Goal: Complete application form

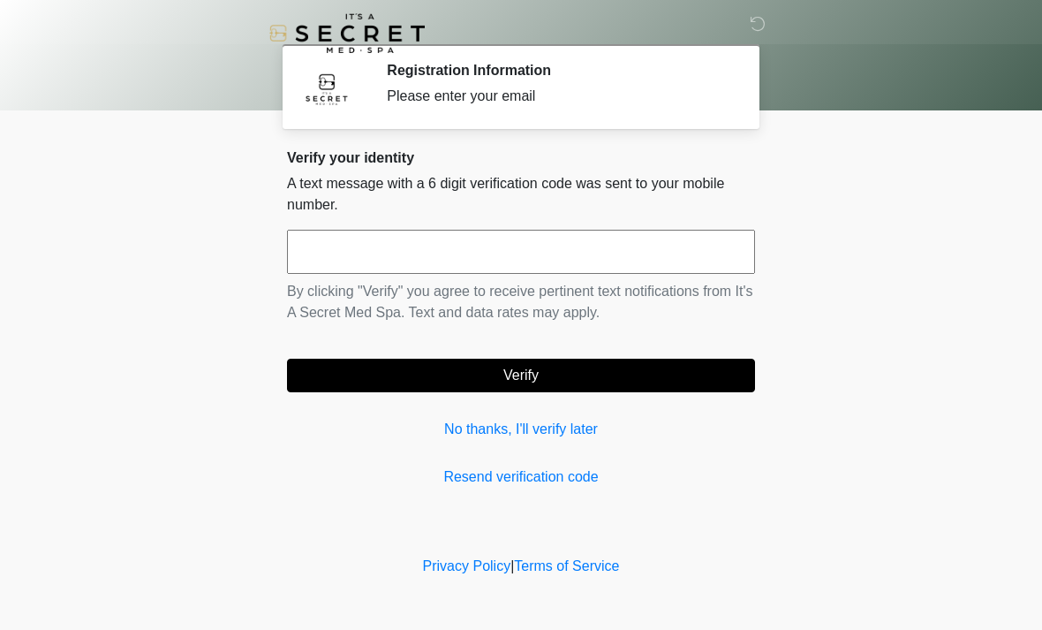
click at [541, 244] on input "text" at bounding box center [521, 252] width 468 height 44
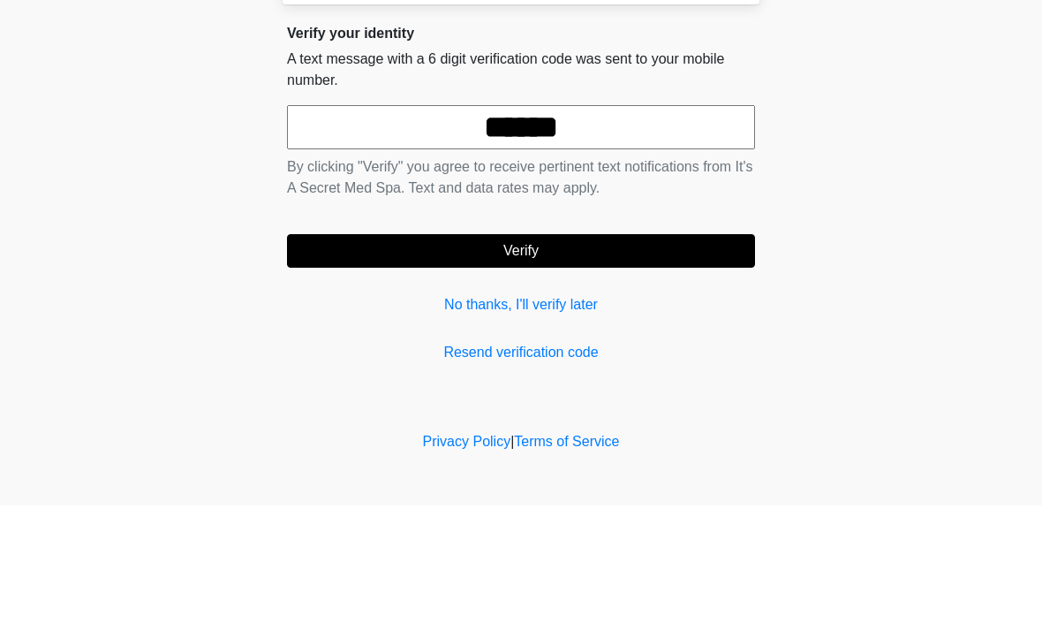
type input "******"
click at [563, 358] on button "Verify" at bounding box center [521, 375] width 468 height 34
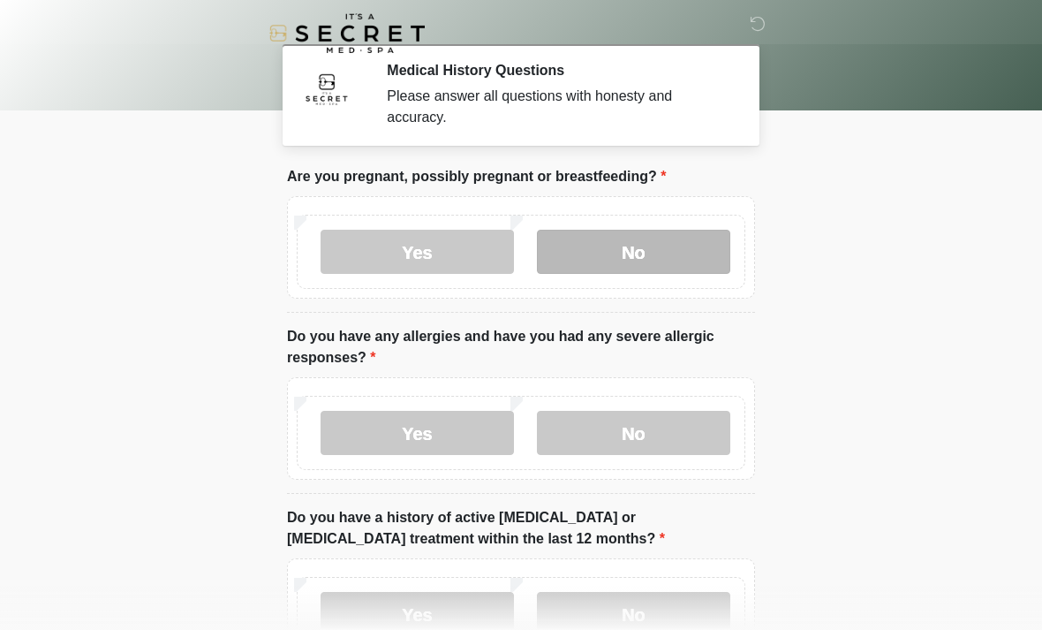
click at [649, 265] on label "No" at bounding box center [633, 252] width 193 height 44
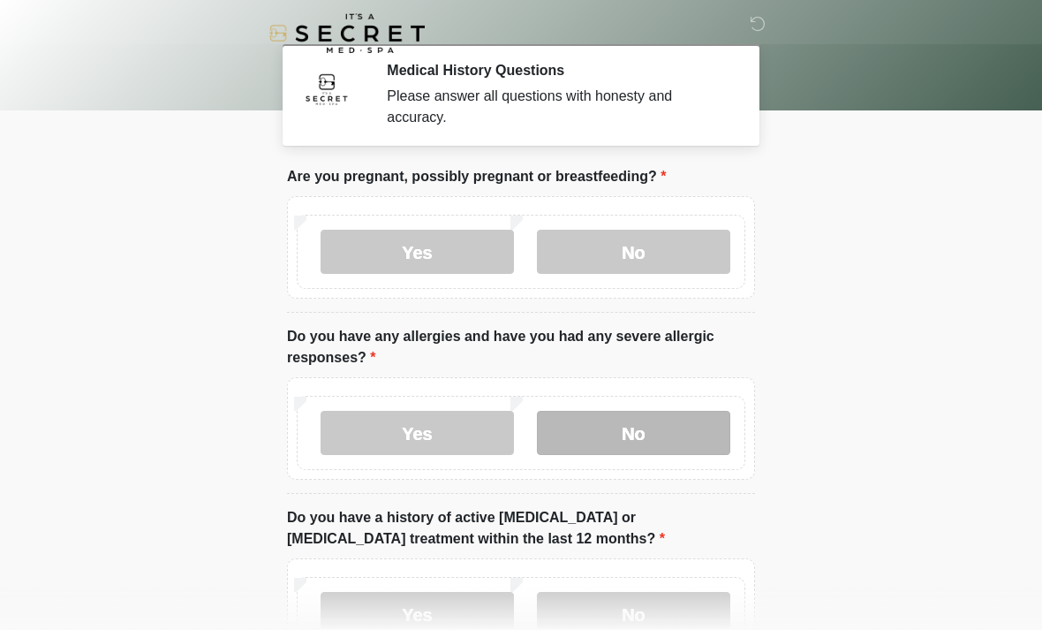
click at [669, 435] on label "No" at bounding box center [633, 433] width 193 height 44
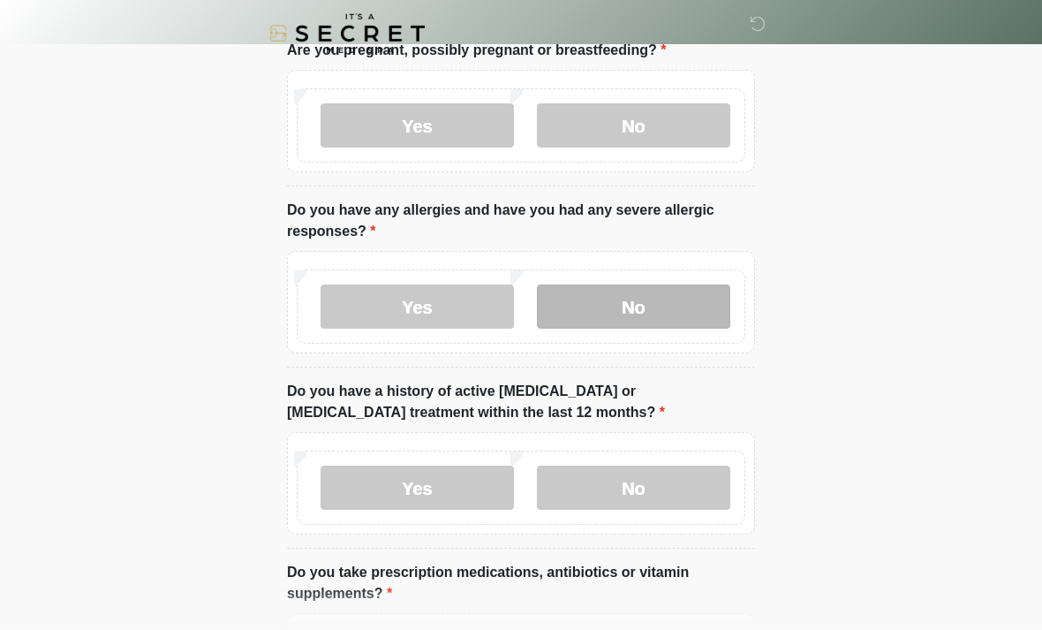
scroll to position [161, 0]
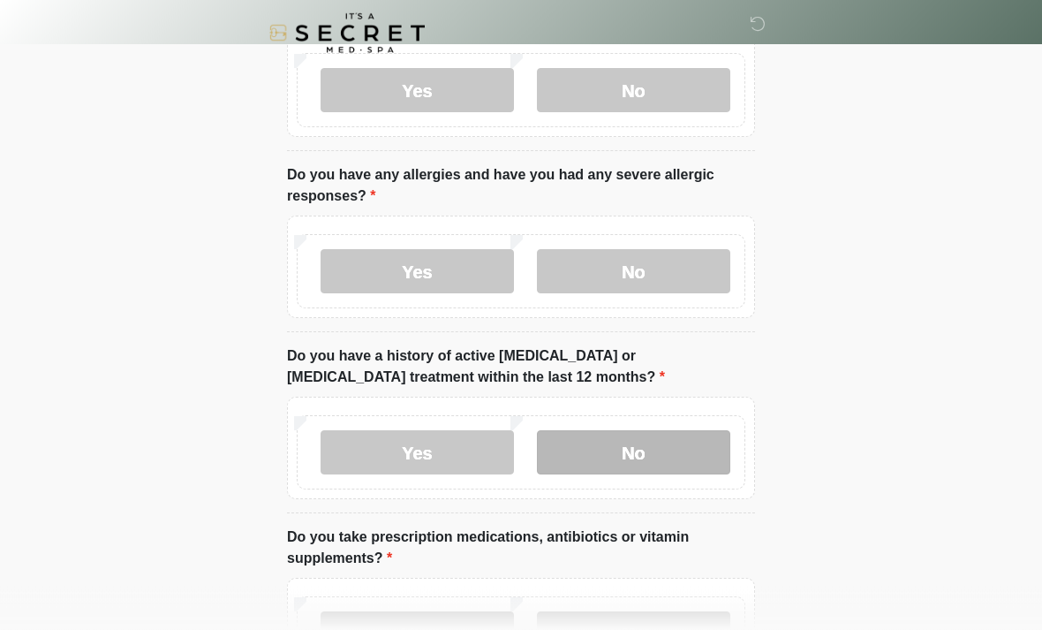
click at [691, 448] on label "No" at bounding box center [633, 453] width 193 height 44
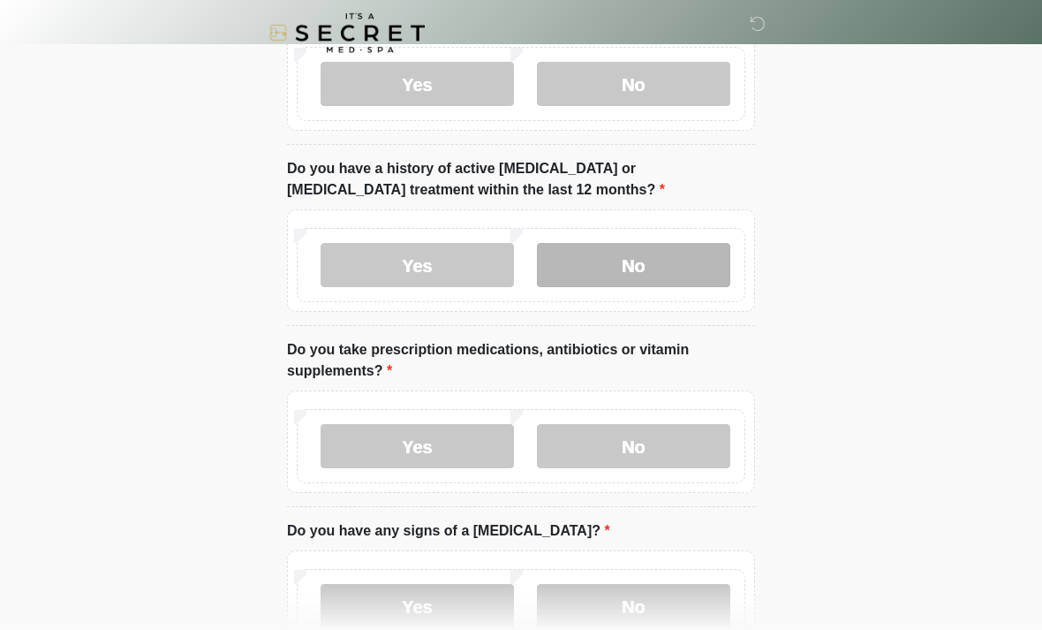
scroll to position [350, 0]
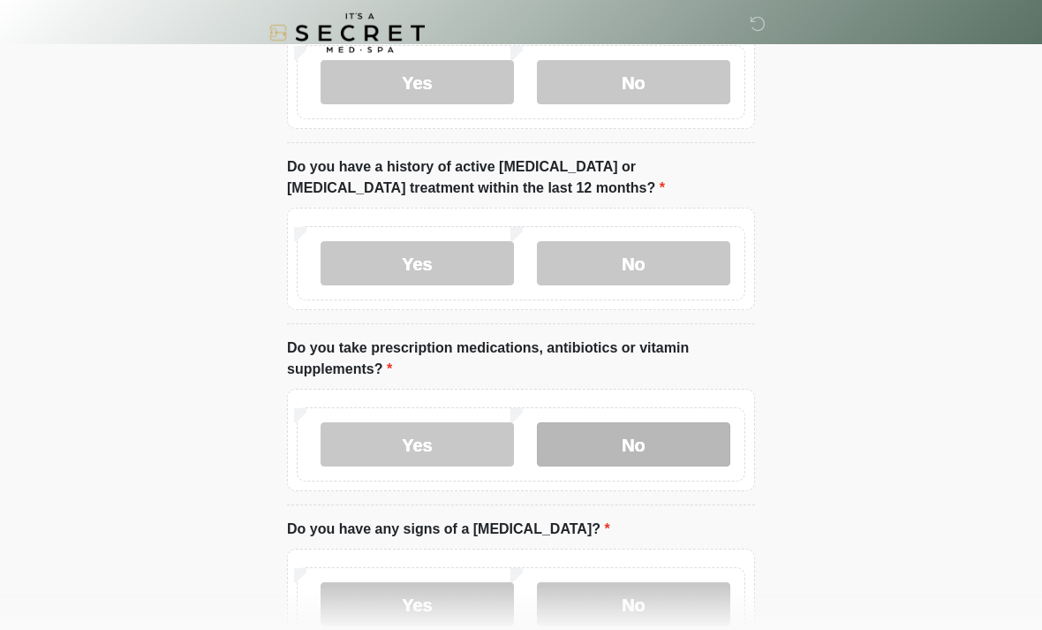
click at [725, 446] on label "No" at bounding box center [633, 445] width 193 height 44
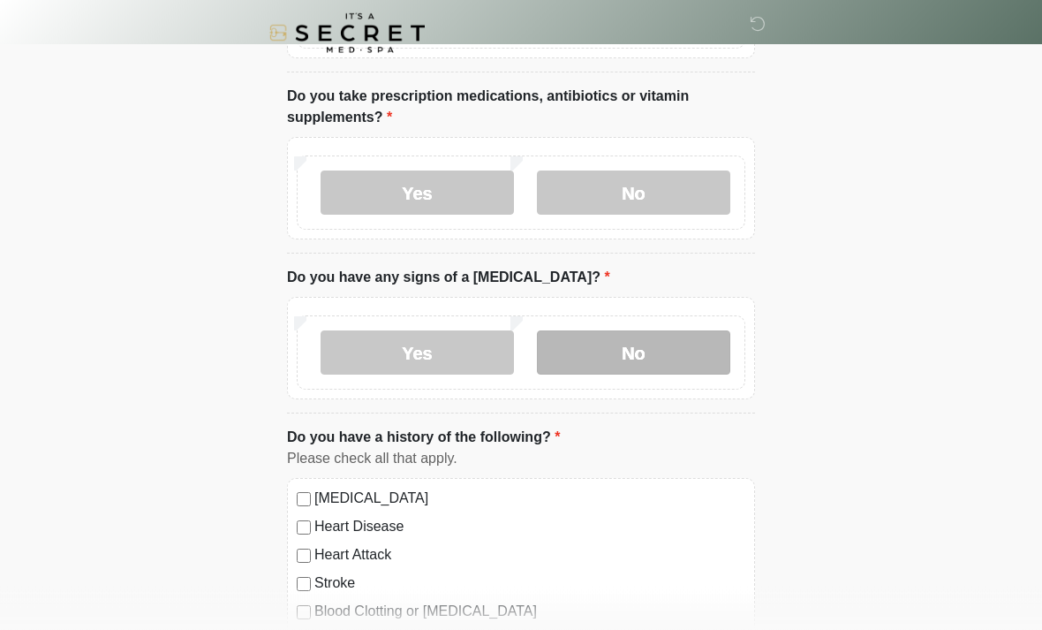
click at [699, 347] on label "No" at bounding box center [633, 353] width 193 height 44
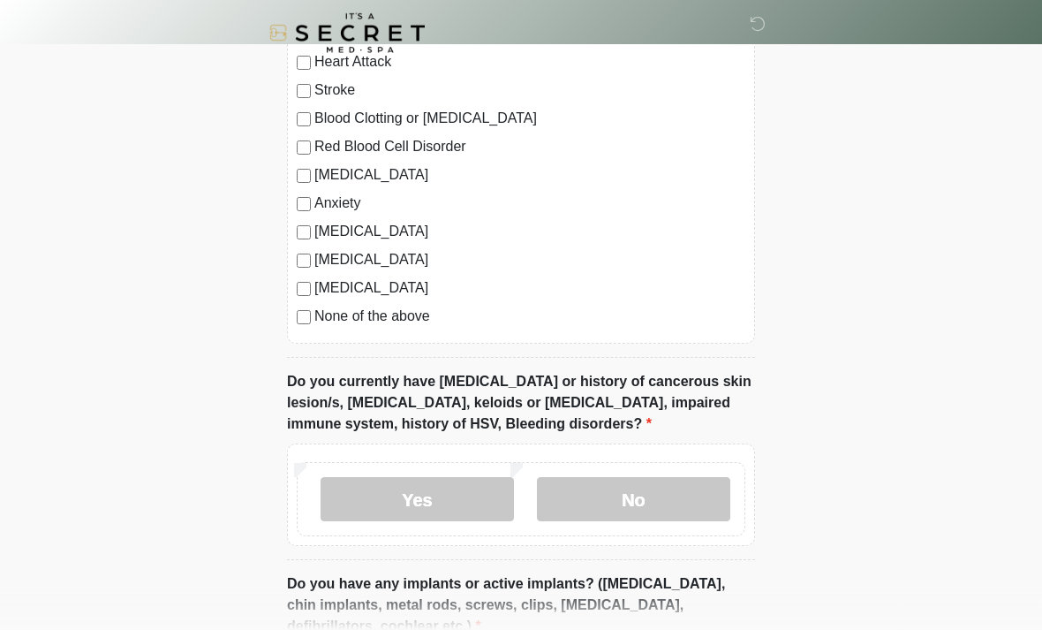
scroll to position [1095, 0]
click at [704, 499] on label "No" at bounding box center [633, 499] width 193 height 44
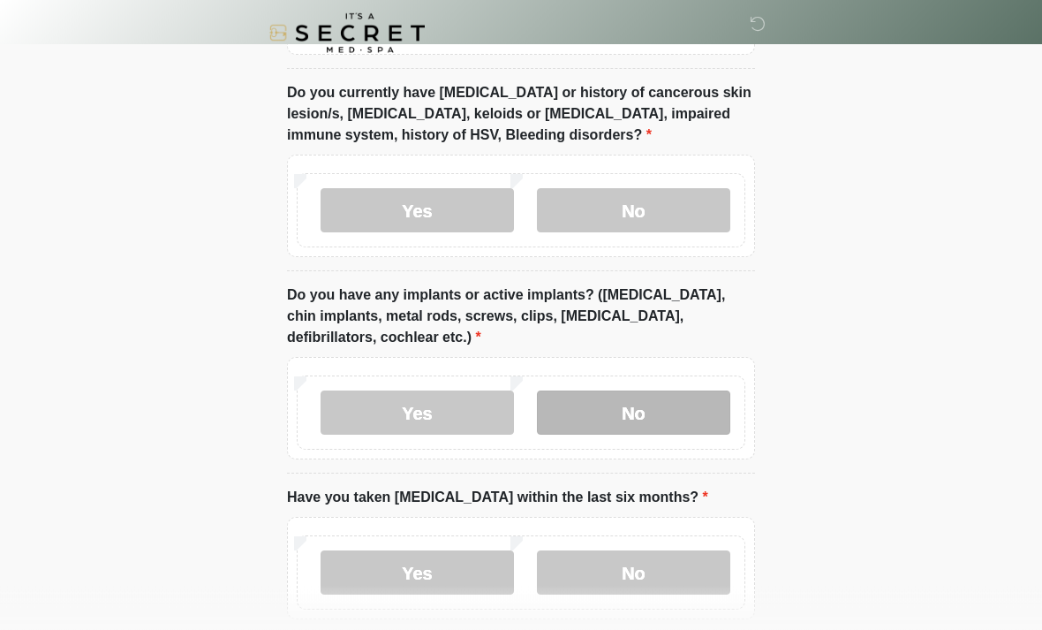
click at [680, 395] on label "No" at bounding box center [633, 413] width 193 height 44
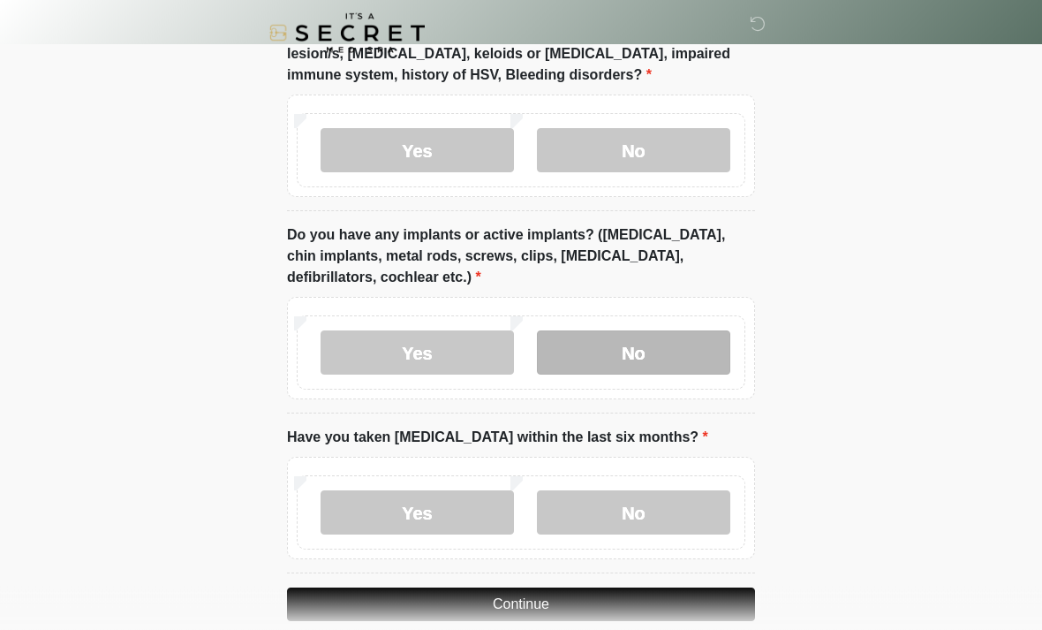
scroll to position [1470, 0]
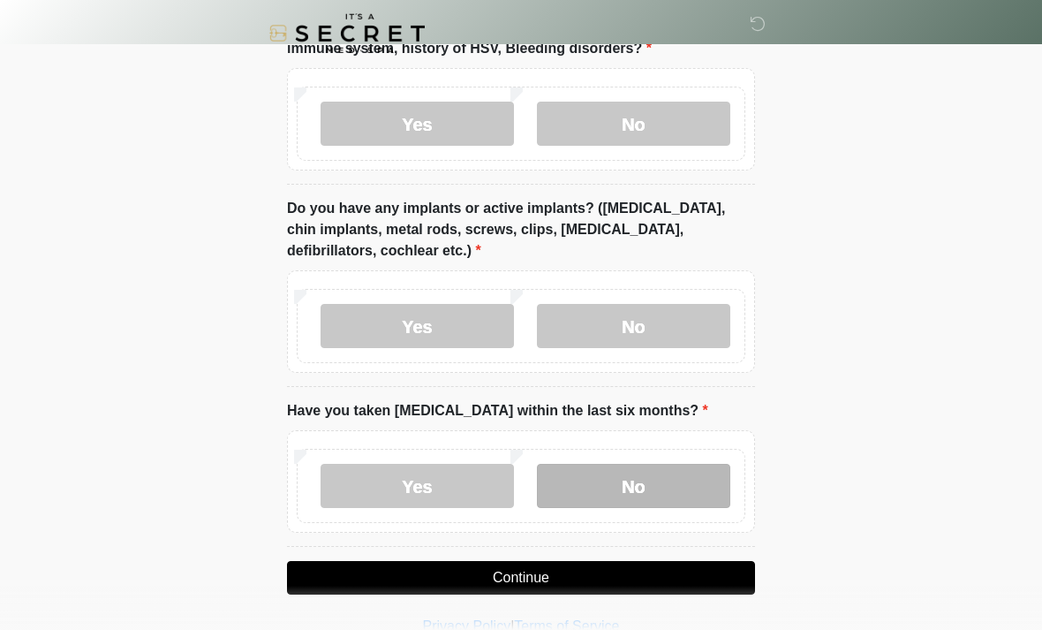
click at [723, 480] on label "No" at bounding box center [633, 486] width 193 height 44
click at [660, 579] on button "Continue" at bounding box center [521, 578] width 468 height 34
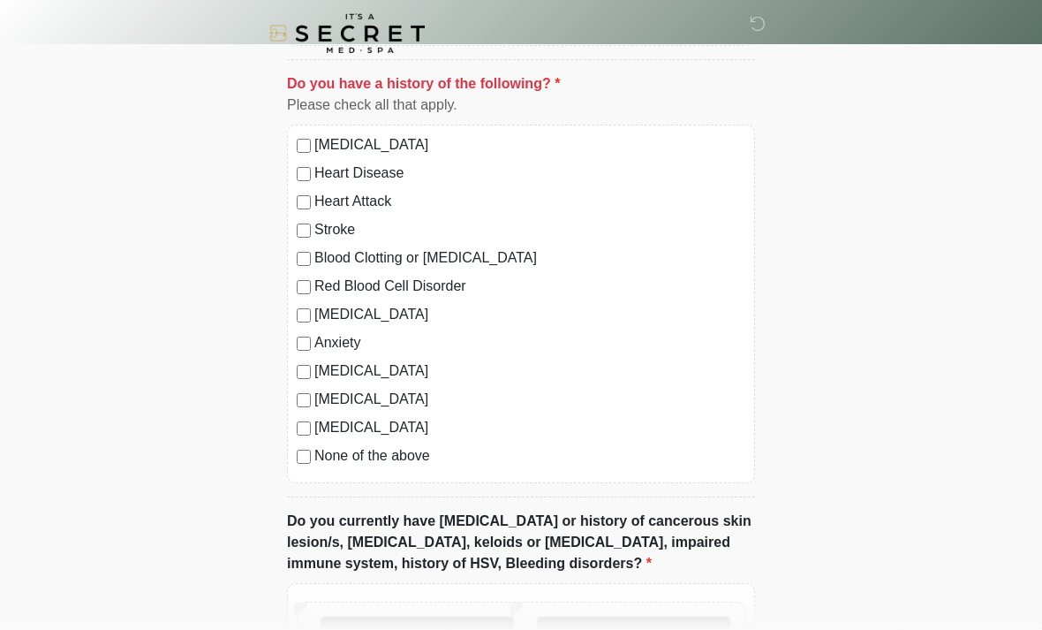
click at [396, 461] on label "None of the above" at bounding box center [529, 455] width 431 height 21
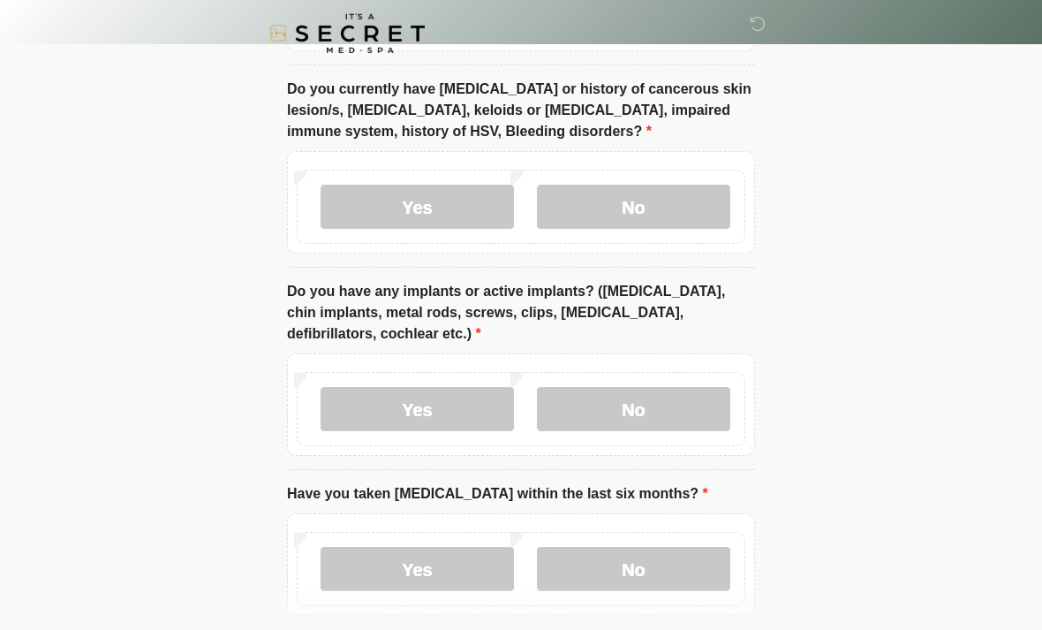
scroll to position [1470, 0]
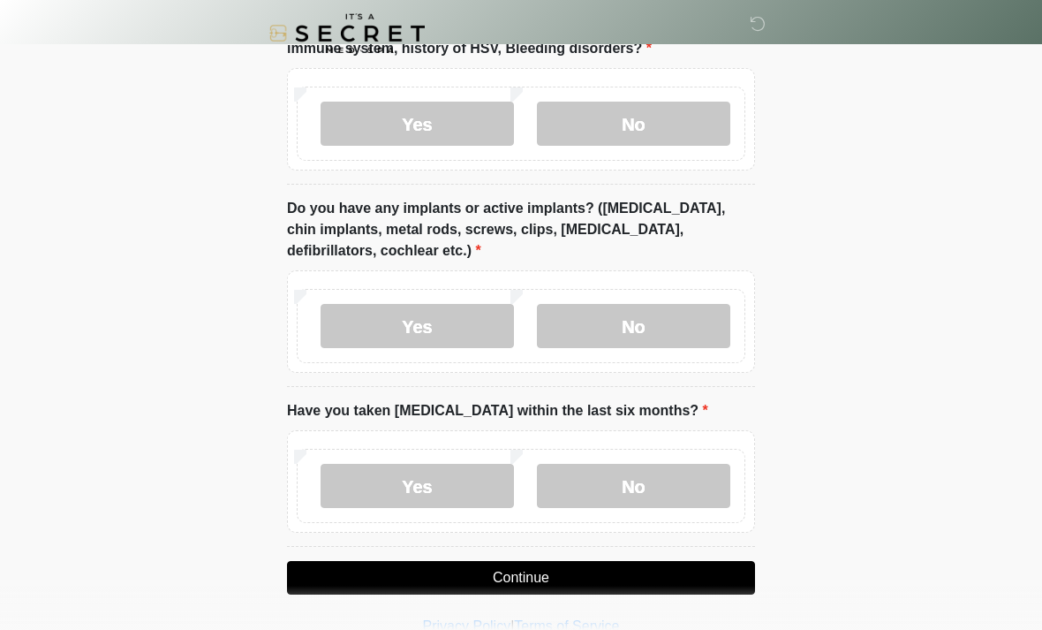
click at [626, 567] on button "Continue" at bounding box center [521, 578] width 468 height 34
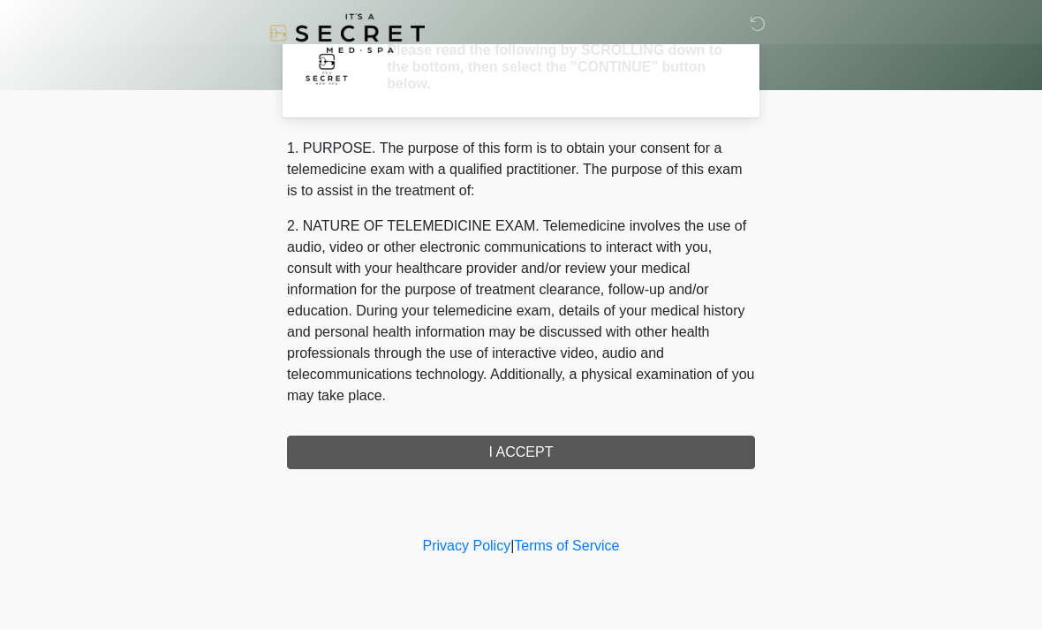
scroll to position [0, 0]
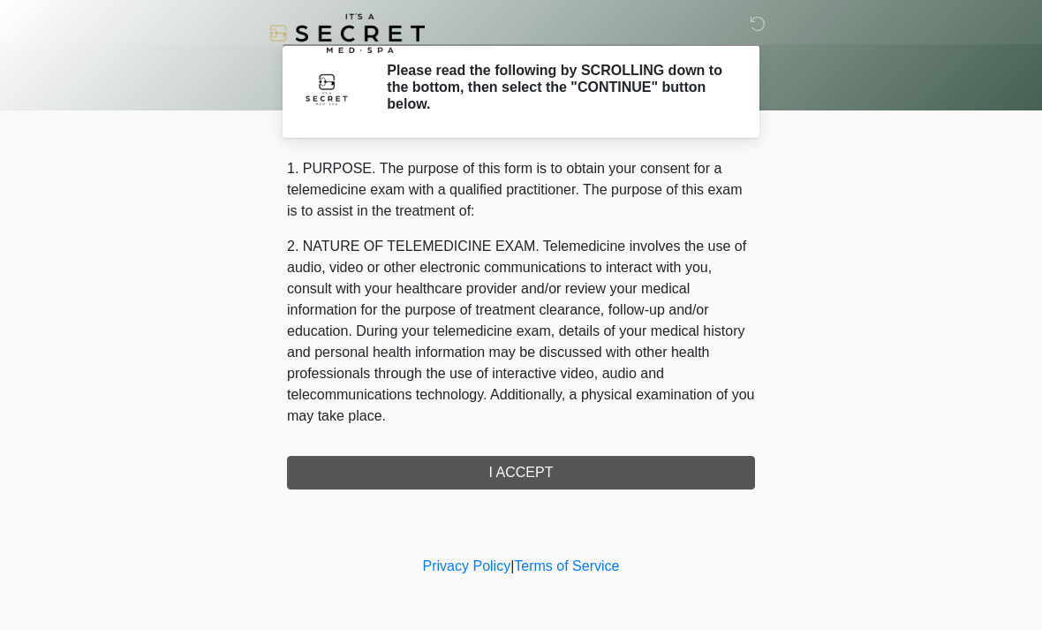
click at [711, 458] on div "1. PURPOSE. The purpose of this form is to obtain your consent for a telemedici…" at bounding box center [521, 323] width 468 height 331
click at [559, 479] on div "1. PURPOSE. The purpose of this form is to obtain your consent for a telemedici…" at bounding box center [521, 323] width 468 height 331
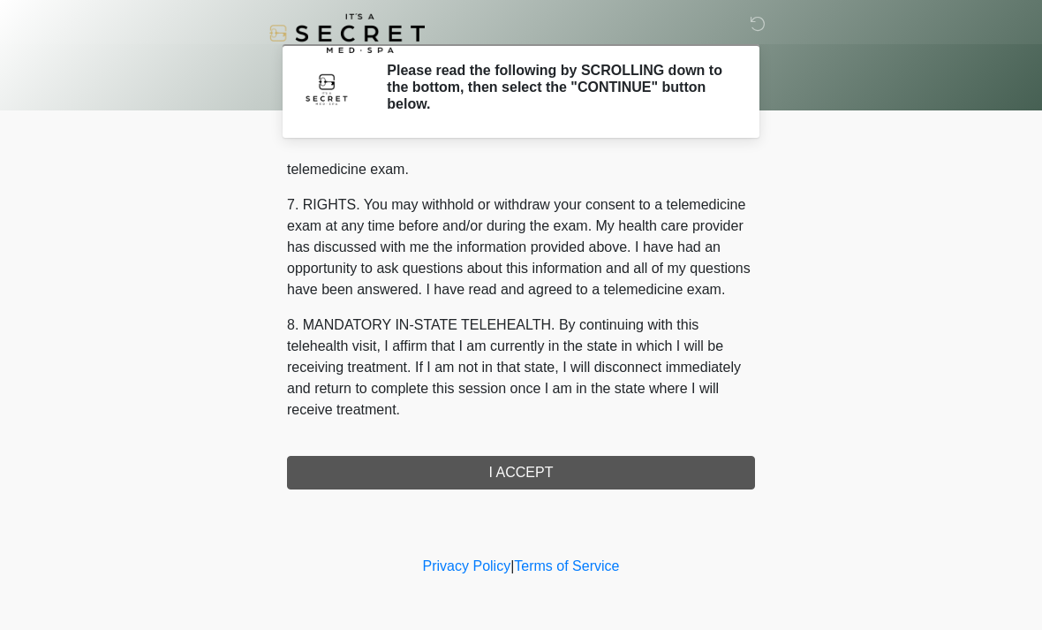
scroll to position [748, 0]
click at [578, 460] on button "I ACCEPT" at bounding box center [521, 473] width 468 height 34
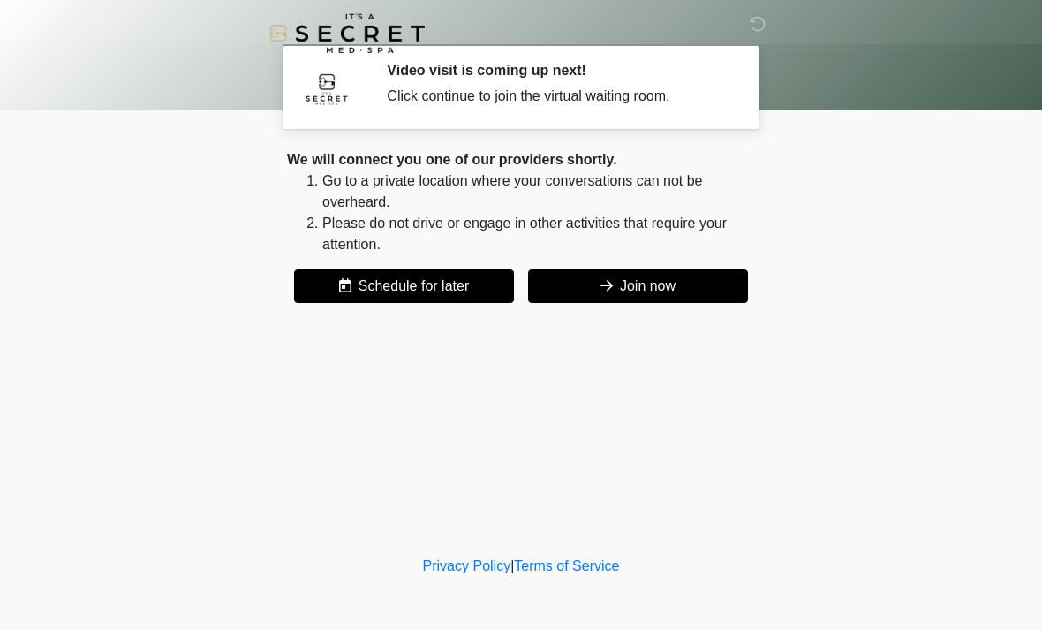
click at [667, 287] on button "Join now" at bounding box center [638, 286] width 220 height 34
